Goal: Navigation & Orientation: Find specific page/section

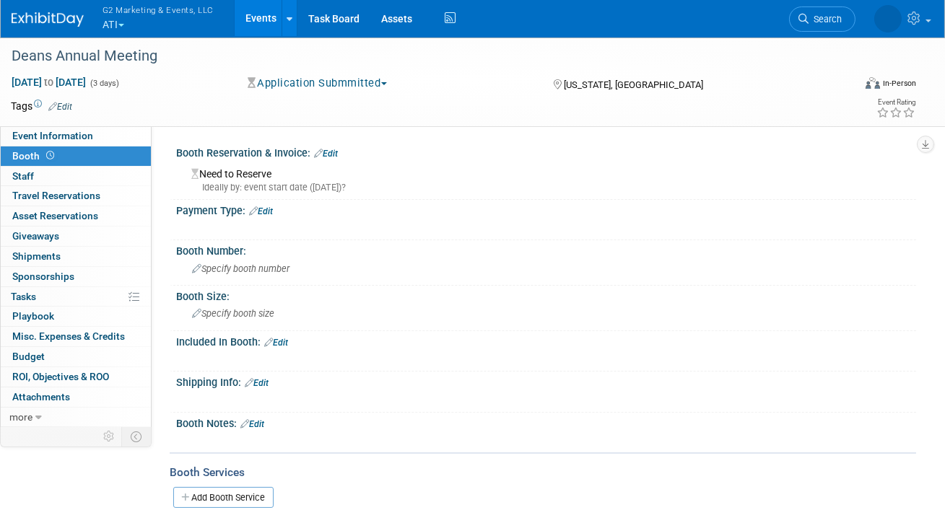
click at [120, 23] on button "G2 Marketing & Events, LLC ATI" at bounding box center [166, 19] width 131 height 38
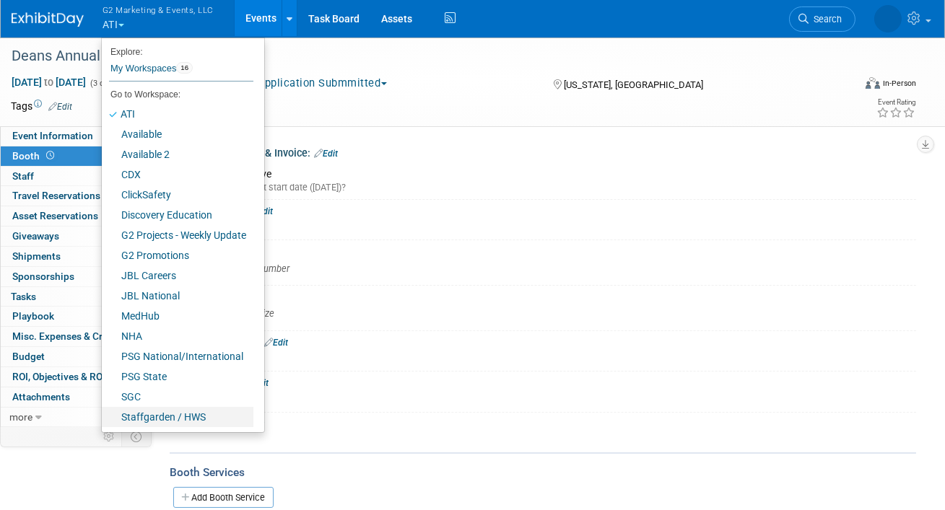
click at [153, 415] on link "Staffgarden / HWS" at bounding box center [178, 417] width 152 height 20
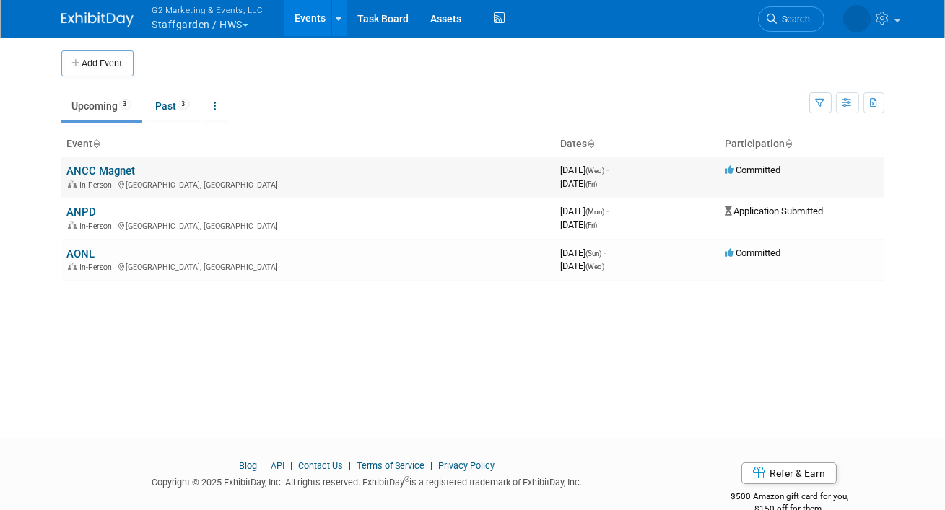
click at [93, 173] on link "ANCC Magnet" at bounding box center [101, 171] width 69 height 13
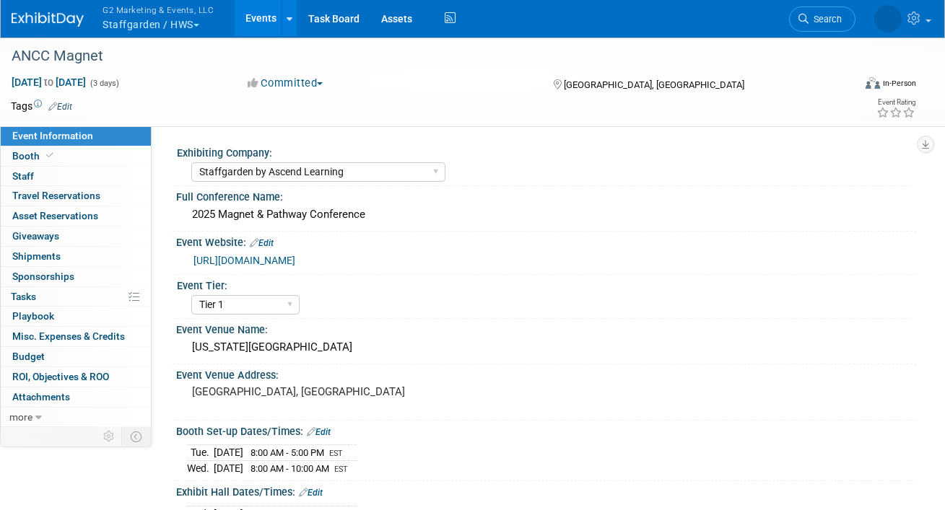
select select "Staffgarden by Ascend Learning"
select select "Tier 1"
select select "No"
click at [66, 158] on link "Booth" at bounding box center [76, 156] width 150 height 19
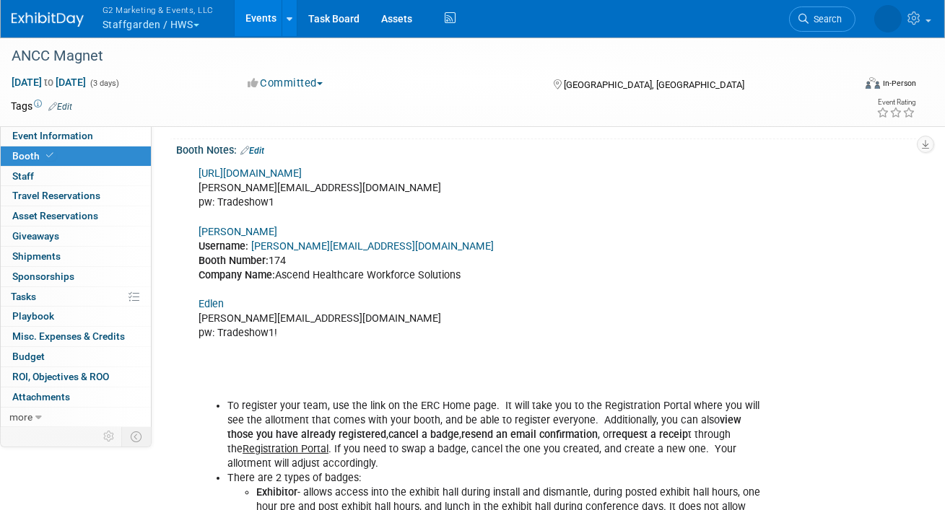
scroll to position [639, 0]
click at [217, 232] on link "Shepard" at bounding box center [237, 233] width 79 height 12
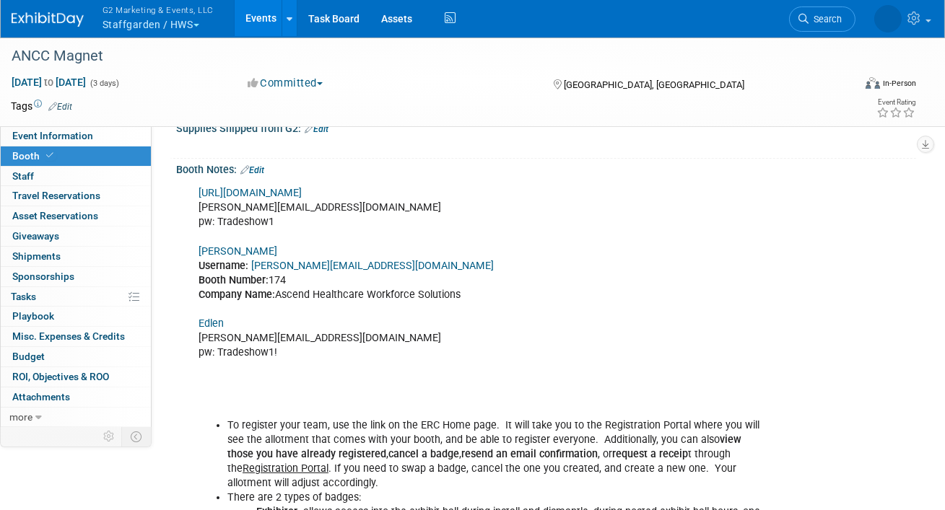
scroll to position [617, 0]
